Goal: Transaction & Acquisition: Purchase product/service

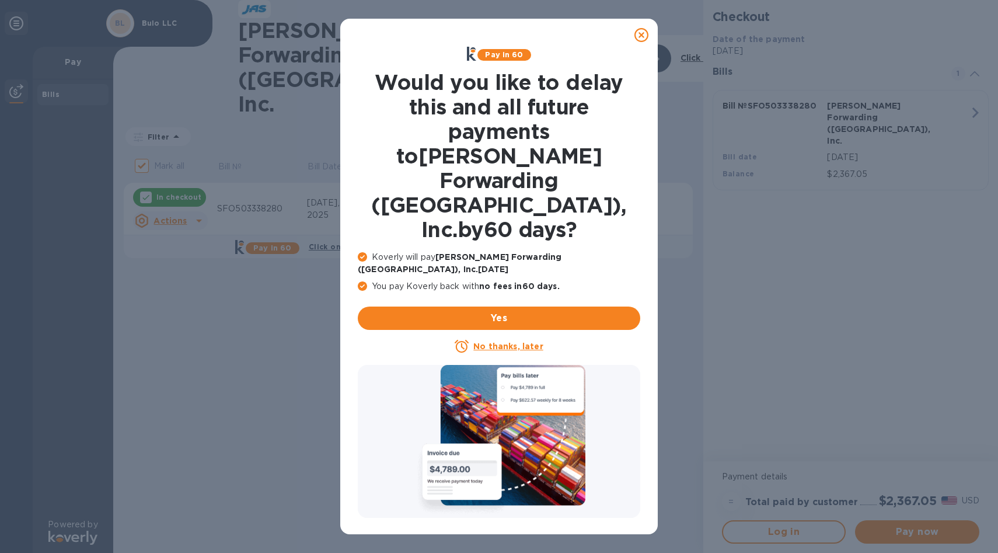
click at [643, 36] on icon at bounding box center [642, 35] width 14 height 14
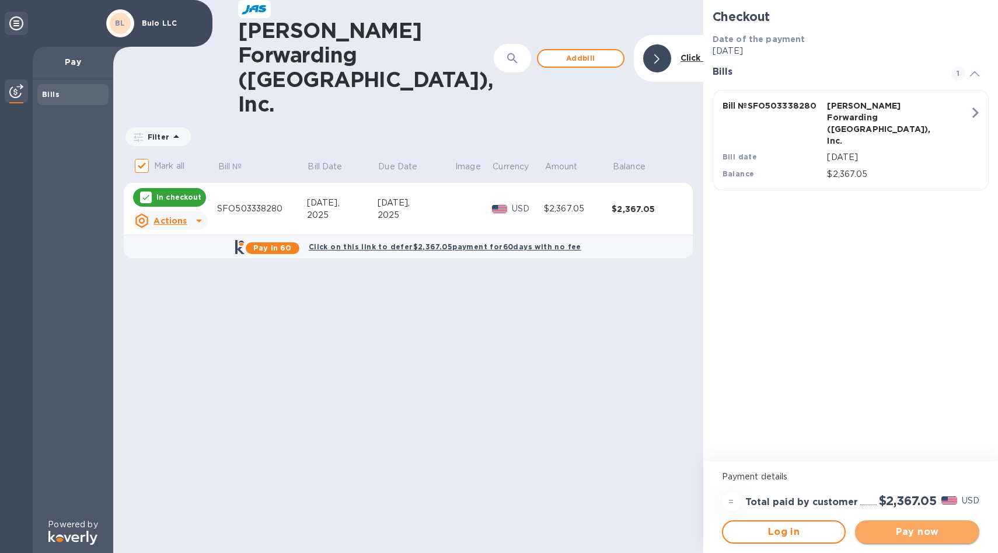
click at [918, 537] on span "Pay now" at bounding box center [918, 532] width 106 height 14
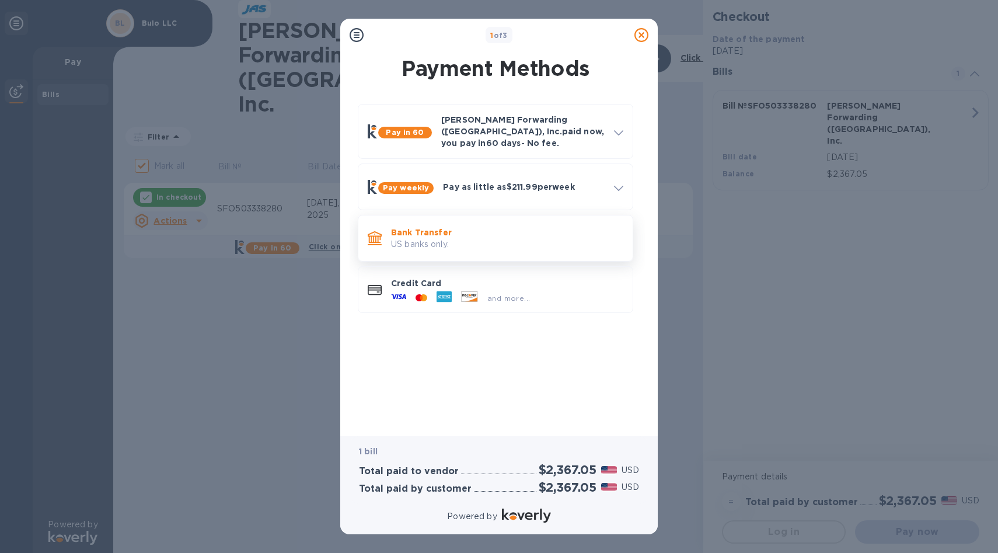
click at [470, 227] on p "Bank Transfer" at bounding box center [507, 233] width 232 height 12
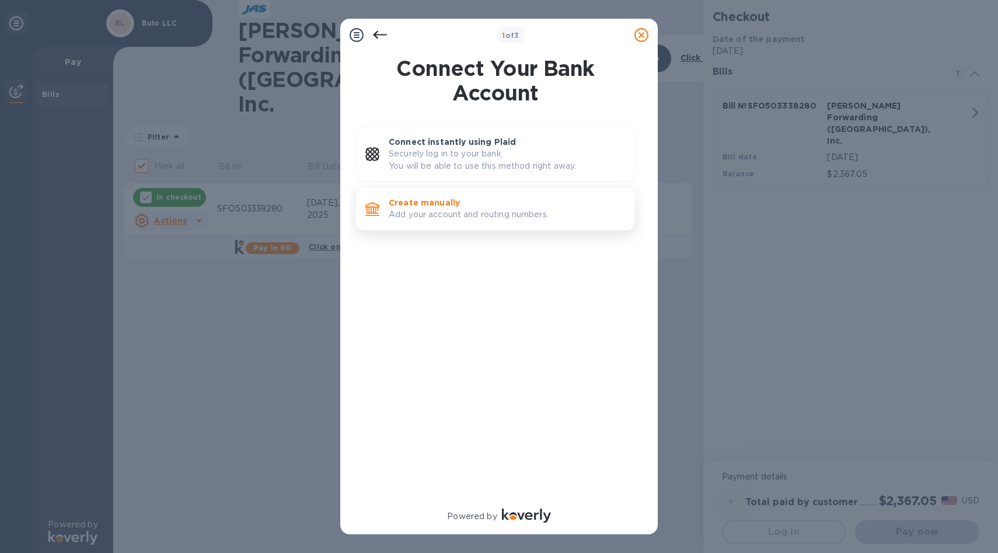
click at [434, 207] on p "Create manually" at bounding box center [507, 203] width 237 height 12
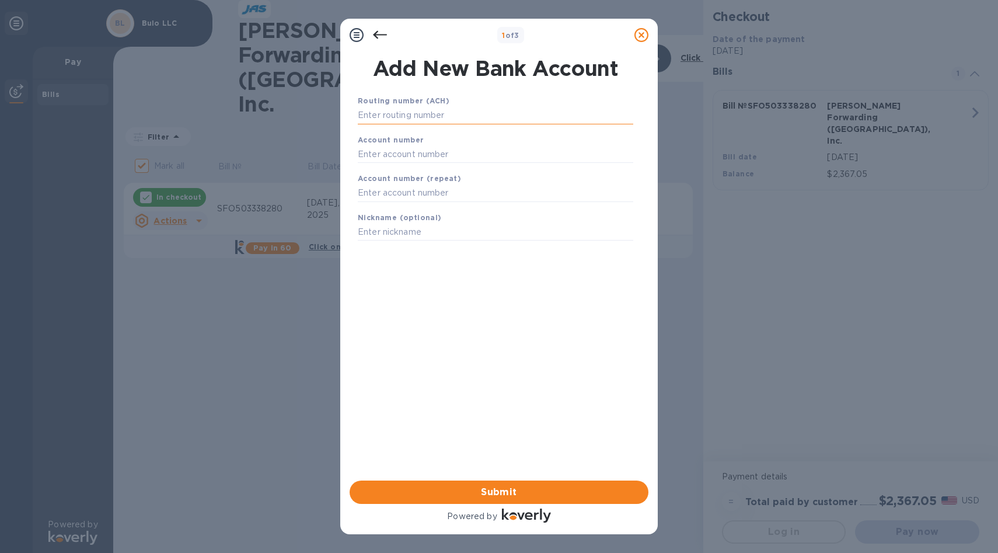
click at [417, 114] on input "text" at bounding box center [496, 116] width 276 height 18
paste input "121042882"
type input "121042882"
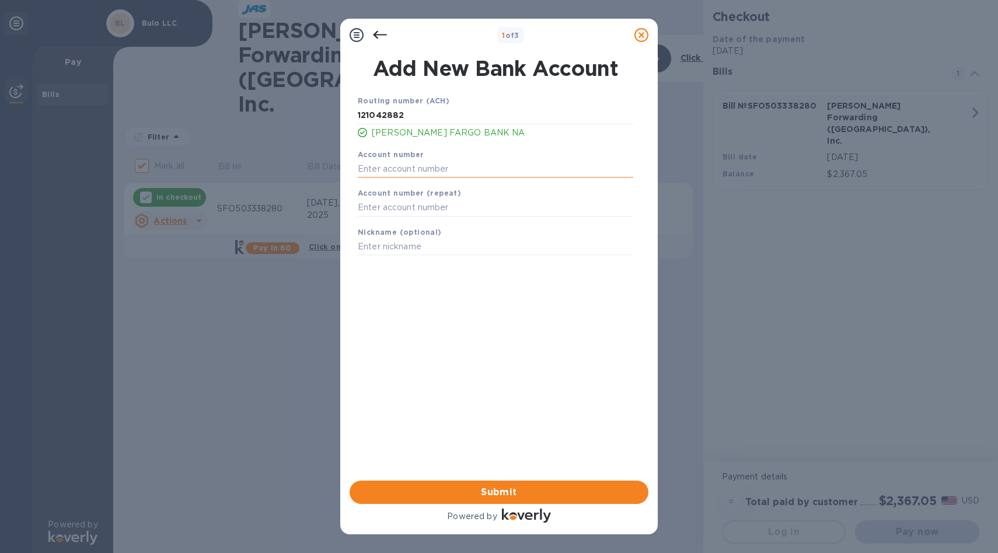
click at [420, 170] on input "text" at bounding box center [496, 169] width 276 height 18
paste input "0047545975"
type input "0047545975"
click at [389, 213] on input "text" at bounding box center [496, 208] width 276 height 18
type input "0047545975"
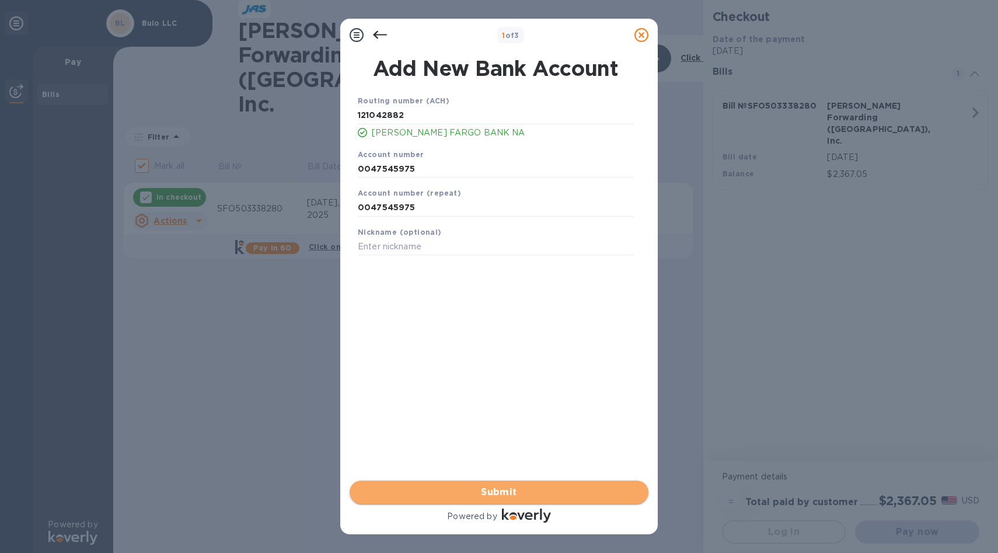
click at [535, 487] on span "Submit" at bounding box center [499, 492] width 280 height 14
